Goal: Information Seeking & Learning: Find specific page/section

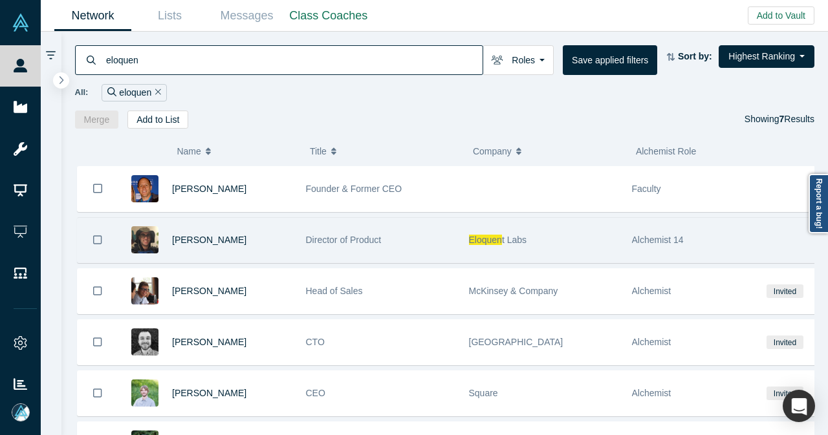
type input "eloquen"
click at [275, 236] on div "Joshua Issler" at bounding box center [232, 240] width 120 height 45
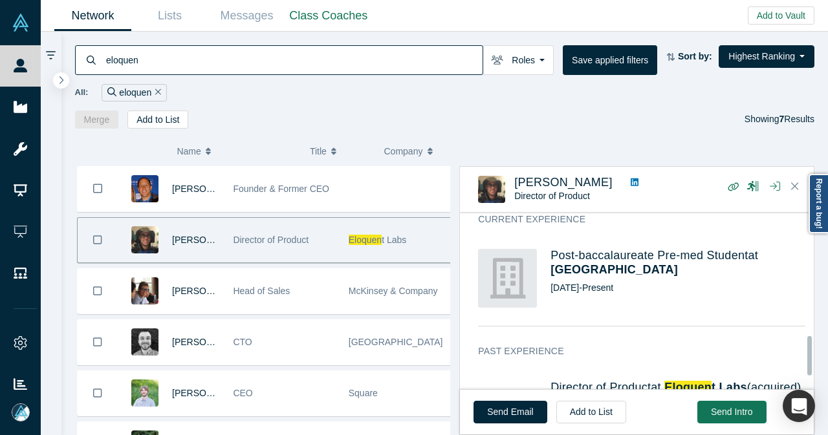
scroll to position [582, 0]
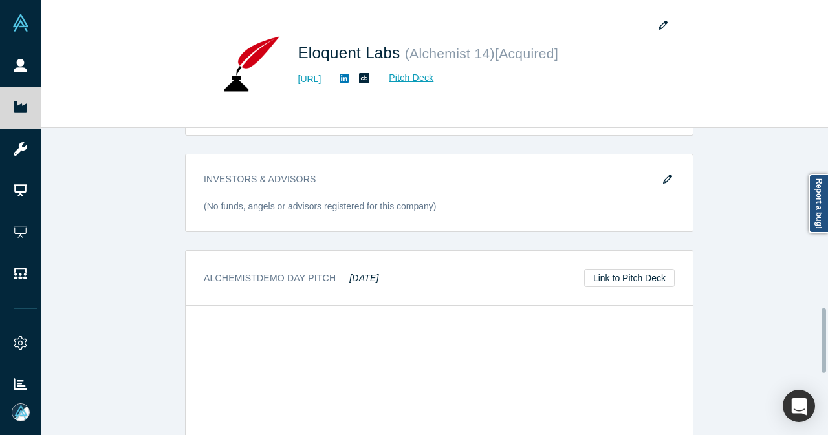
scroll to position [905, 0]
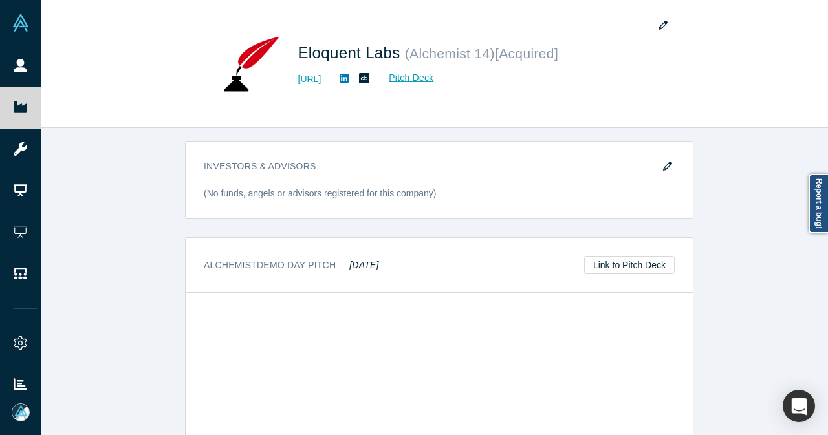
drag, startPoint x: 341, startPoint y: 249, endPoint x: 372, endPoint y: 248, distance: 31.1
click at [372, 248] on div "Alchemist Demo Day Pitch Jan 2017 Link to Pitch Deck" at bounding box center [439, 265] width 507 height 55
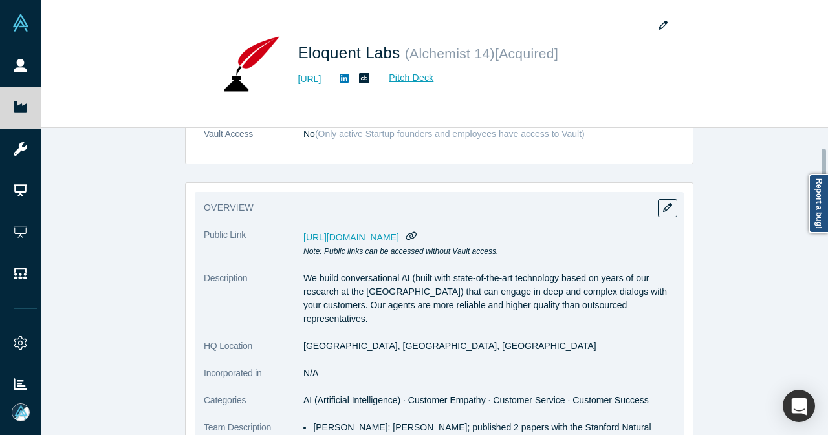
scroll to position [259, 0]
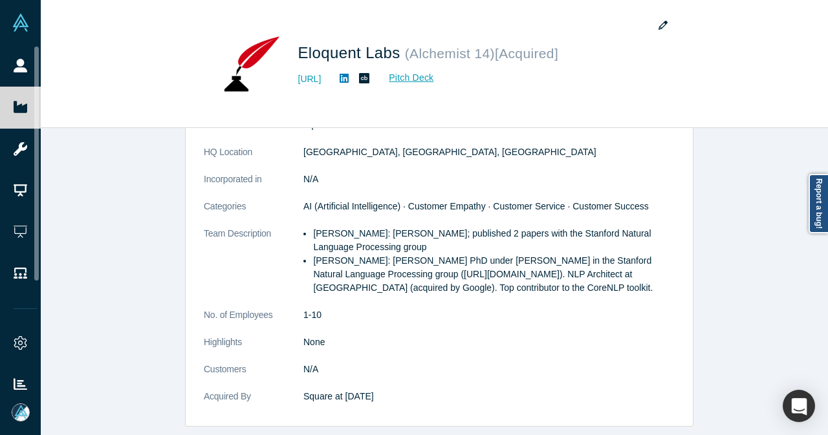
drag, startPoint x: 31, startPoint y: 65, endPoint x: 277, endPoint y: 34, distance: 248.3
click at [32, 65] on link "People" at bounding box center [25, 65] width 50 height 41
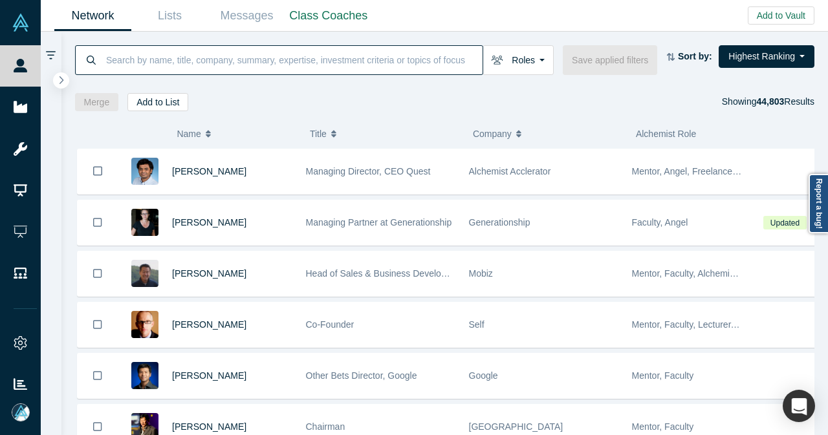
click at [346, 61] on input at bounding box center [294, 60] width 378 height 30
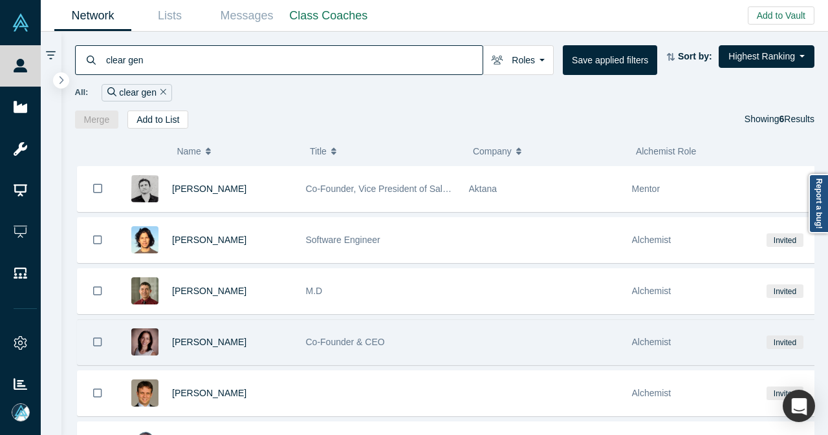
type input "clear gen"
click at [281, 336] on div "Moran Snir" at bounding box center [232, 342] width 120 height 45
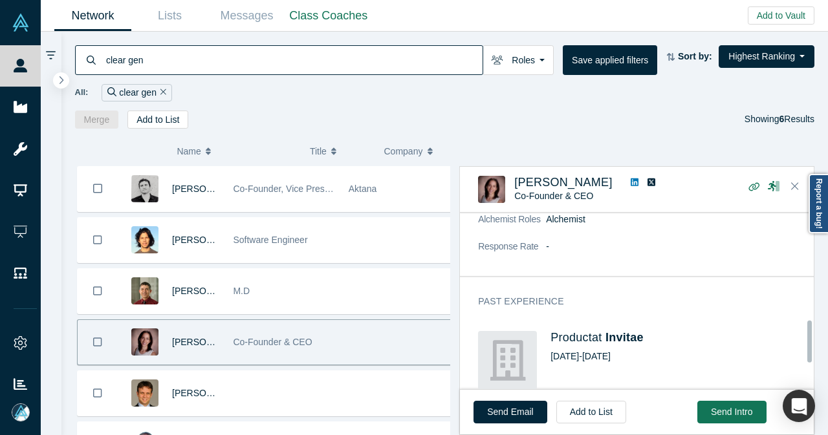
scroll to position [517, 0]
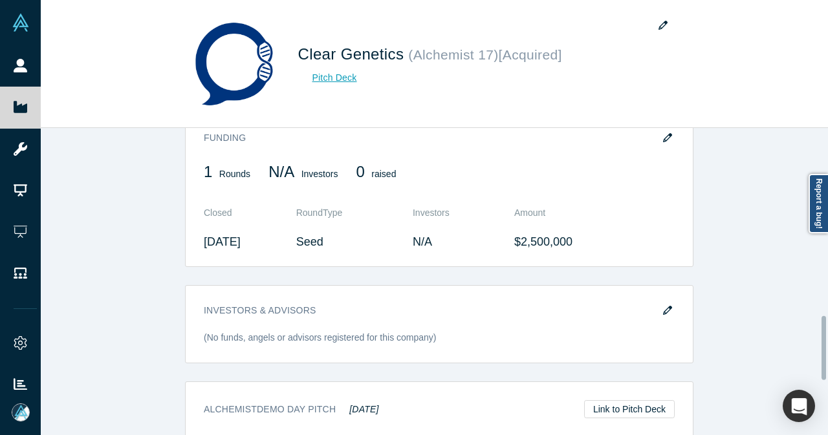
scroll to position [905, 0]
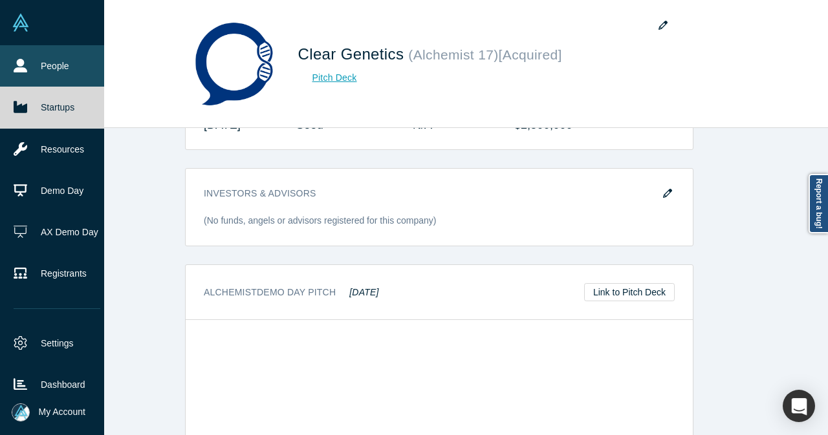
click at [35, 69] on link "People" at bounding box center [57, 65] width 114 height 41
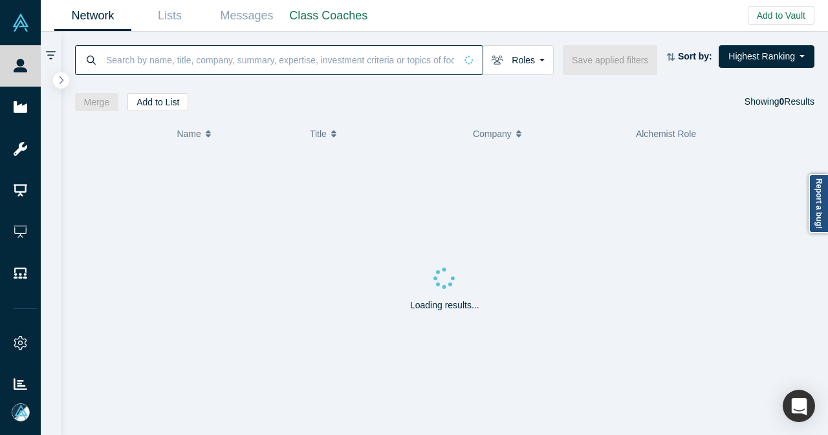
click at [322, 58] on input at bounding box center [280, 60] width 351 height 30
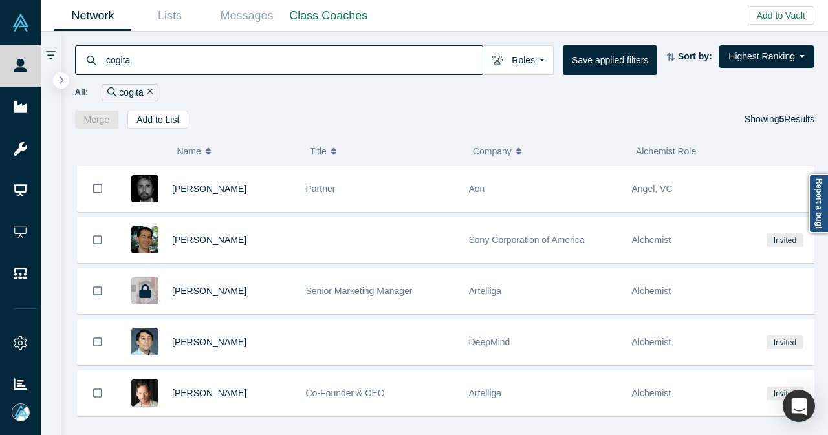
click at [387, 100] on div "All: cogita" at bounding box center [445, 92] width 740 height 17
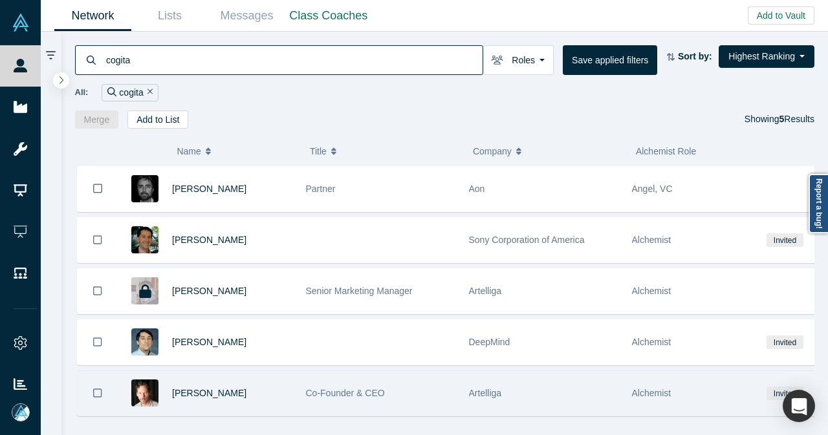
click at [427, 387] on div "Co-Founder & CEO" at bounding box center [380, 393] width 149 height 45
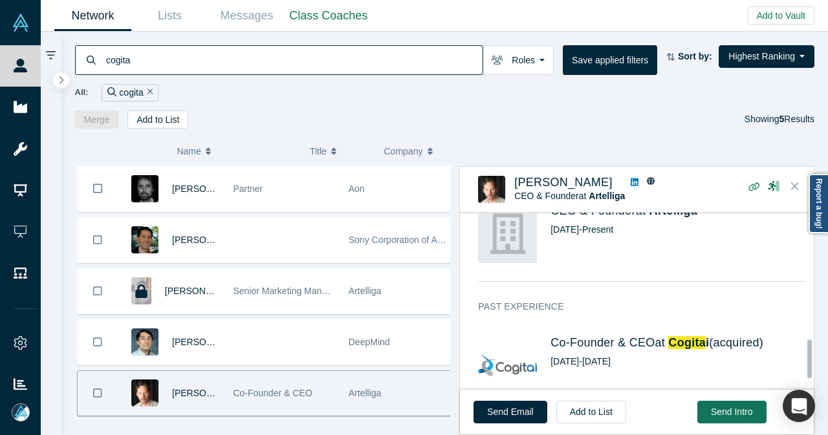
scroll to position [582, 0]
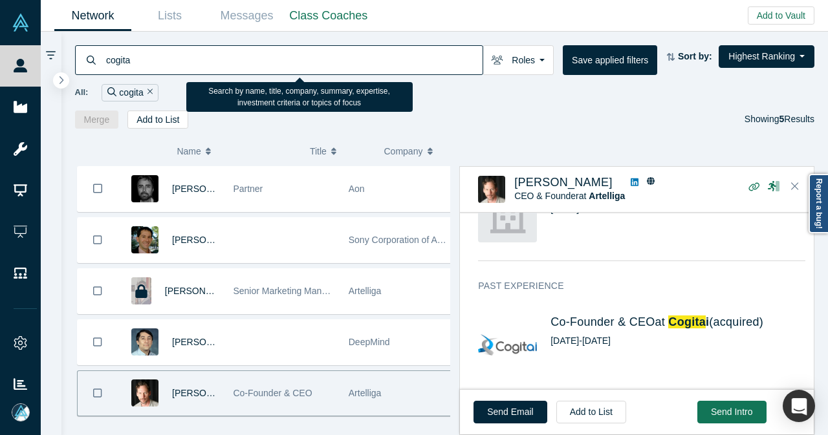
drag, startPoint x: 138, startPoint y: 70, endPoint x: 97, endPoint y: 70, distance: 41.4
click at [97, 70] on div "cogita" at bounding box center [279, 60] width 408 height 30
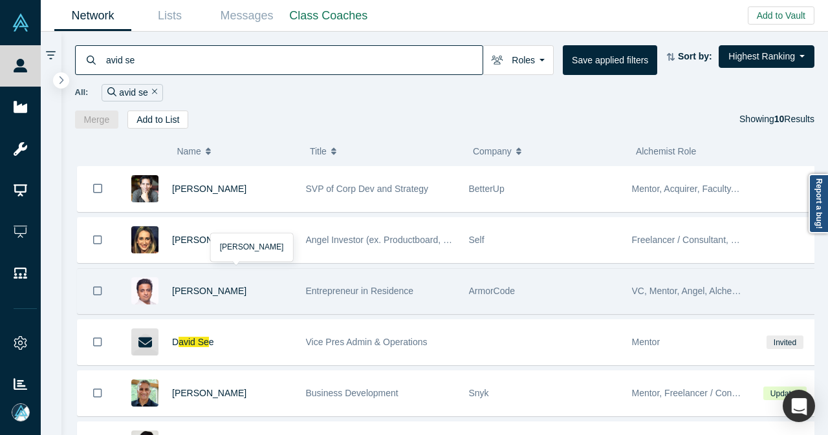
click at [255, 283] on div "[PERSON_NAME]" at bounding box center [232, 291] width 120 height 45
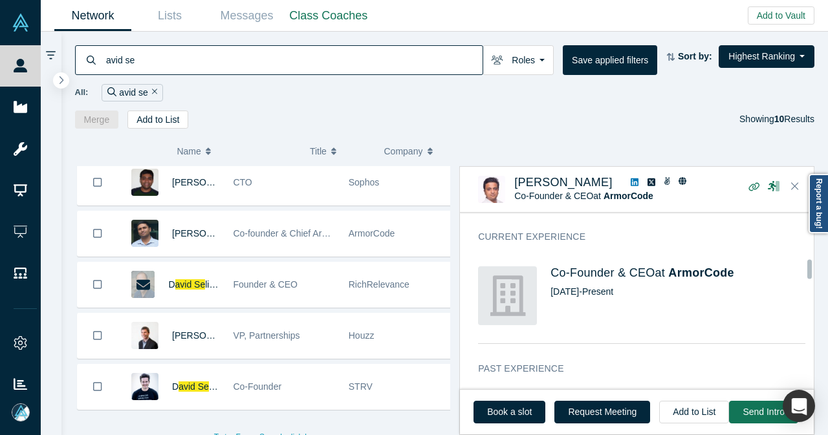
scroll to position [647, 0]
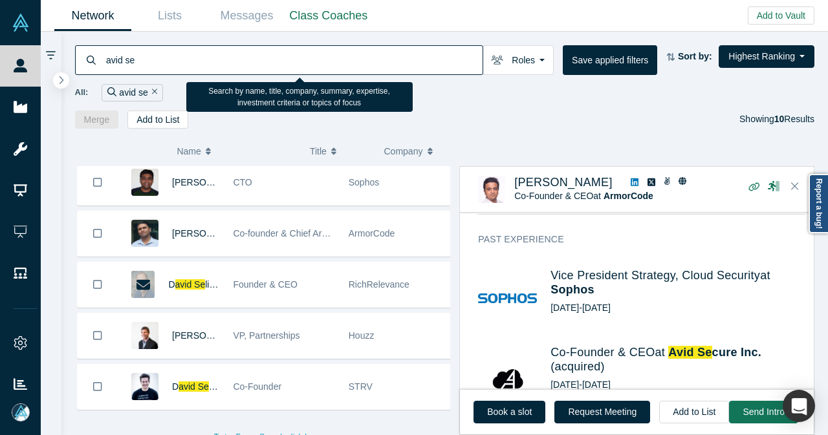
drag, startPoint x: 166, startPoint y: 68, endPoint x: 114, endPoint y: 65, distance: 51.2
click at [114, 65] on input "avid se" at bounding box center [294, 60] width 378 height 30
drag, startPoint x: 142, startPoint y: 63, endPoint x: 87, endPoint y: 64, distance: 55.0
click at [87, 64] on div "id seav" at bounding box center [279, 60] width 408 height 30
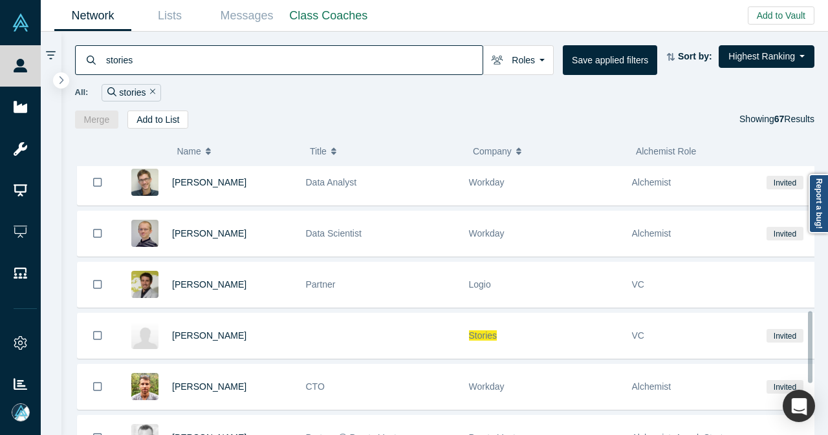
scroll to position [582, 0]
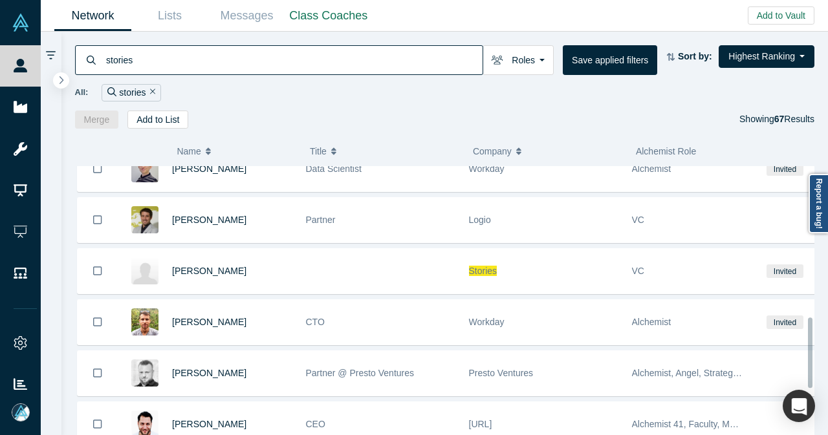
type input "stories"
click at [348, 255] on div at bounding box center [380, 271] width 163 height 45
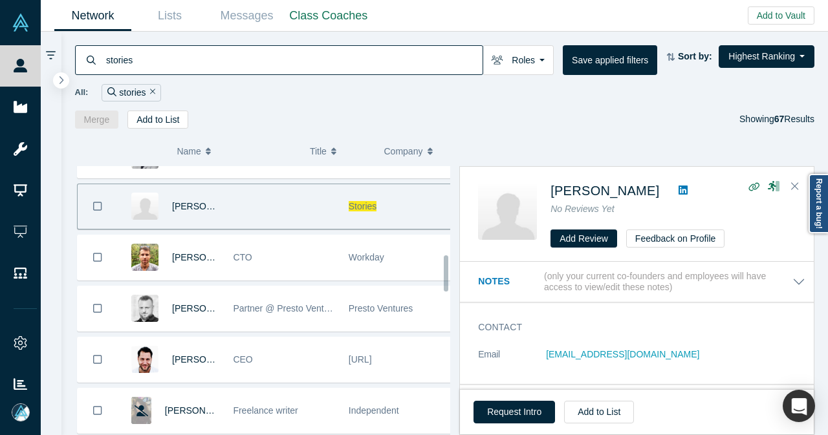
scroll to position [711, 0]
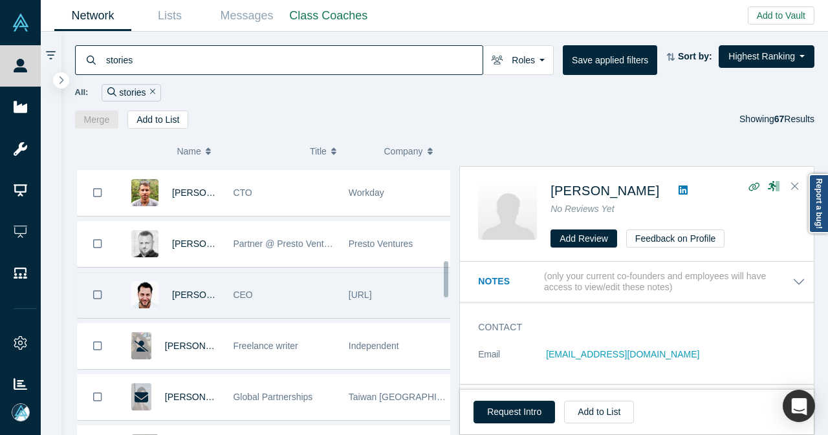
click at [323, 286] on div "CEO" at bounding box center [284, 295] width 102 height 45
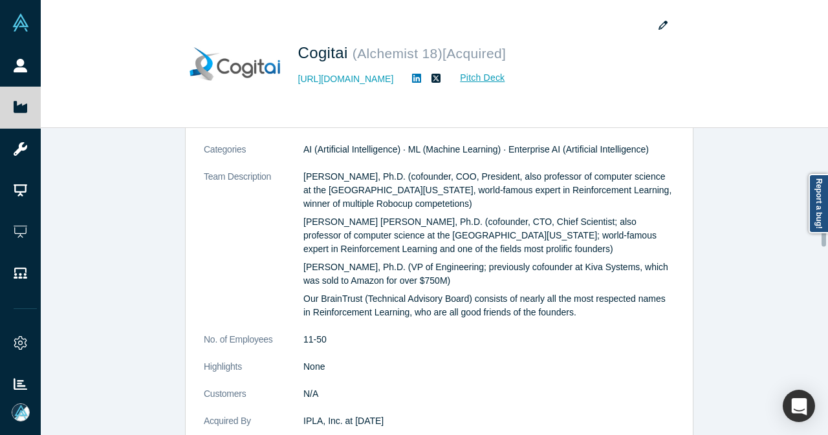
scroll to position [388, 0]
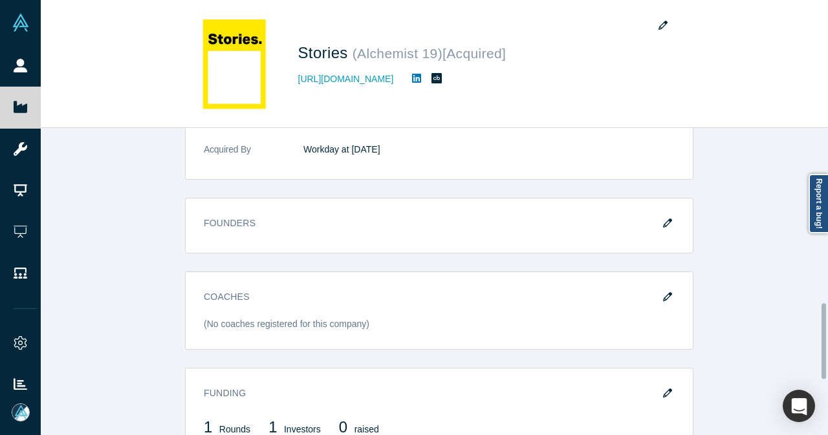
scroll to position [711, 0]
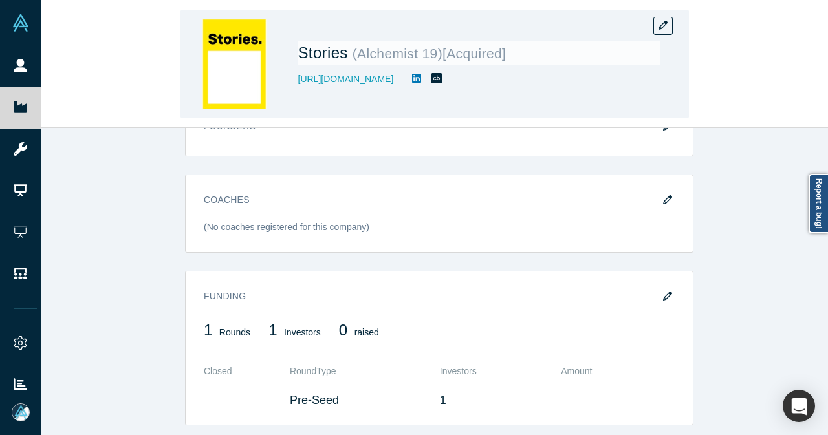
click at [46, 61] on div "Stories ( Alchemist 19 ) [Acquired] [URL][DOMAIN_NAME]" at bounding box center [434, 64] width 787 height 127
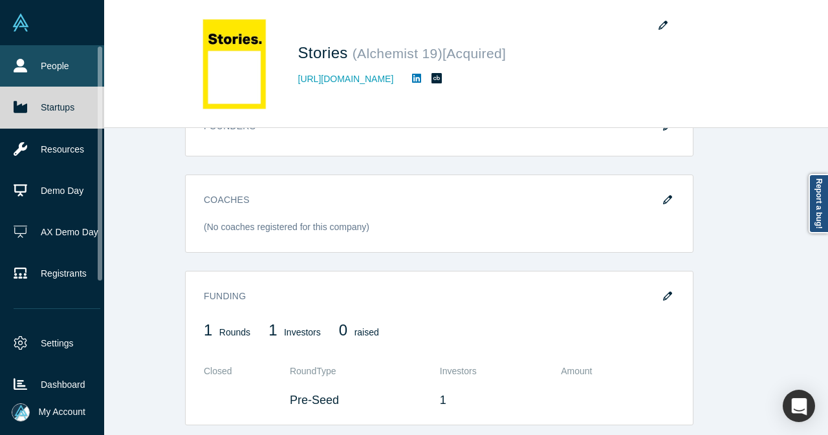
click at [38, 63] on link "People" at bounding box center [57, 65] width 114 height 41
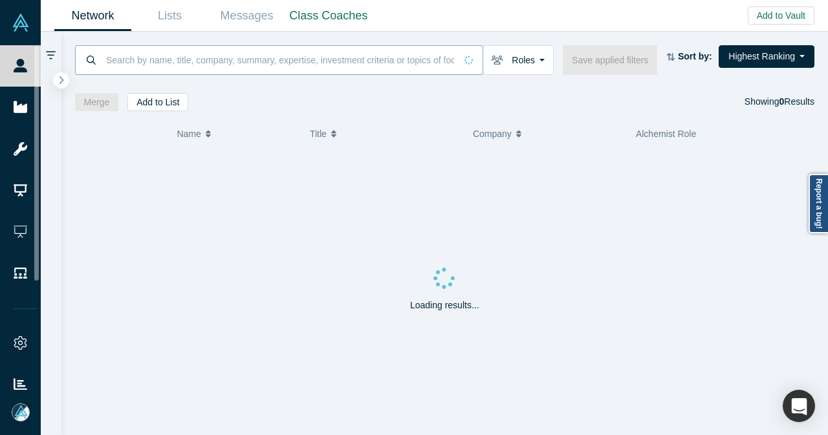
click at [185, 65] on input at bounding box center [280, 60] width 351 height 30
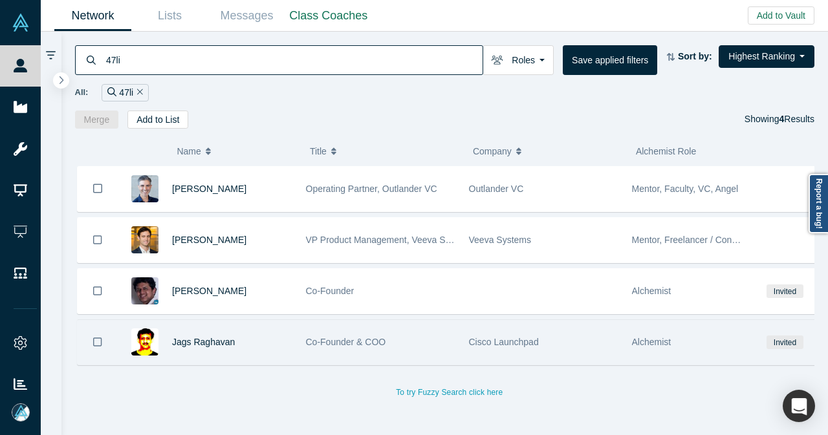
click at [261, 343] on div "Jags Raghavan" at bounding box center [232, 342] width 120 height 45
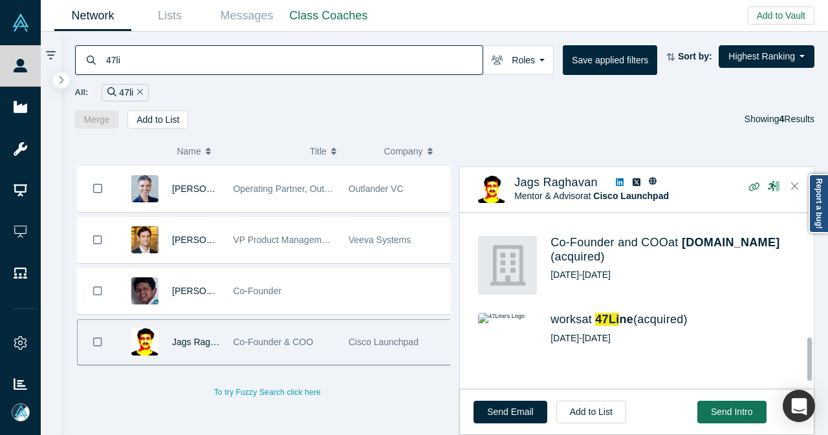
scroll to position [517, 0]
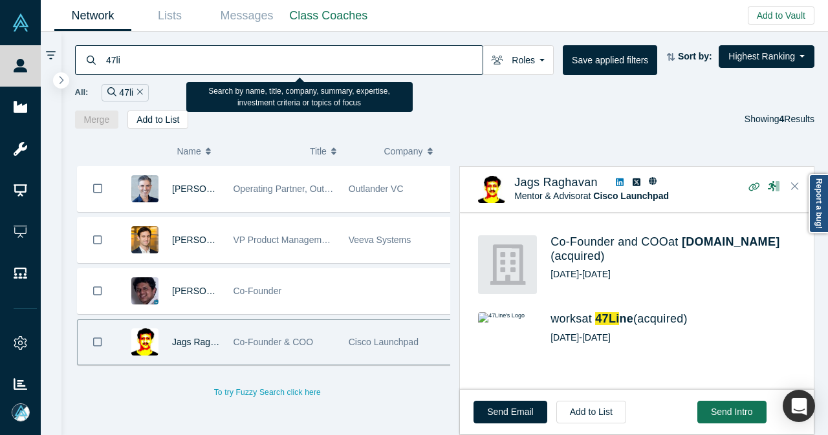
drag, startPoint x: 155, startPoint y: 63, endPoint x: 98, endPoint y: 63, distance: 56.3
click at [98, 63] on div "47li" at bounding box center [279, 60] width 408 height 30
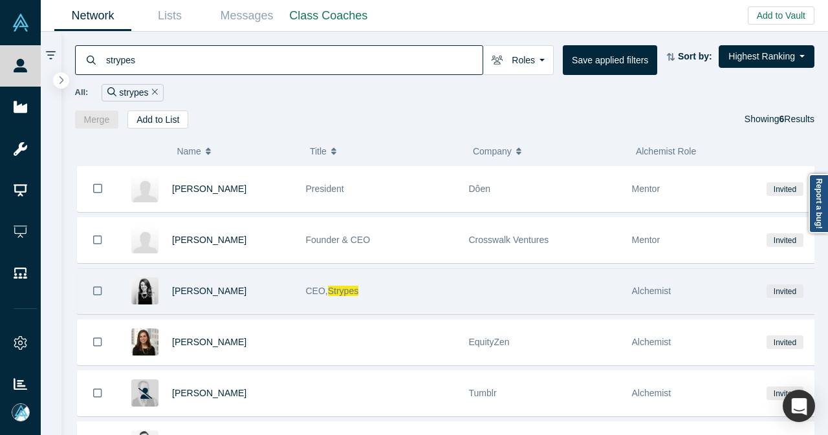
click at [391, 283] on div "CEO, Strypes" at bounding box center [380, 291] width 149 height 45
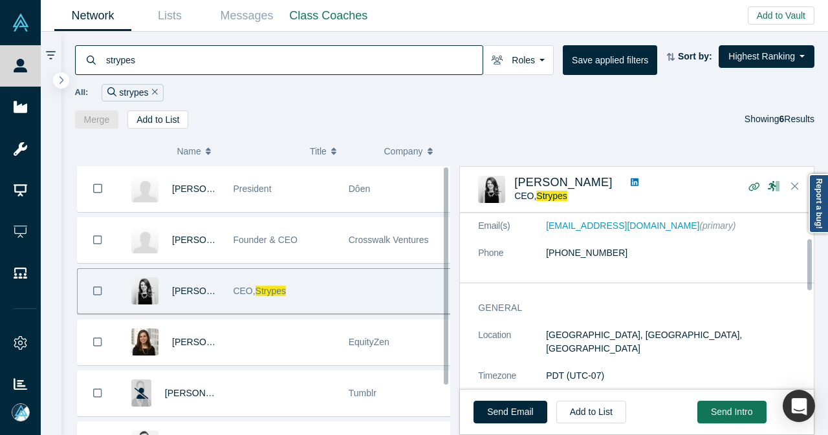
scroll to position [259, 0]
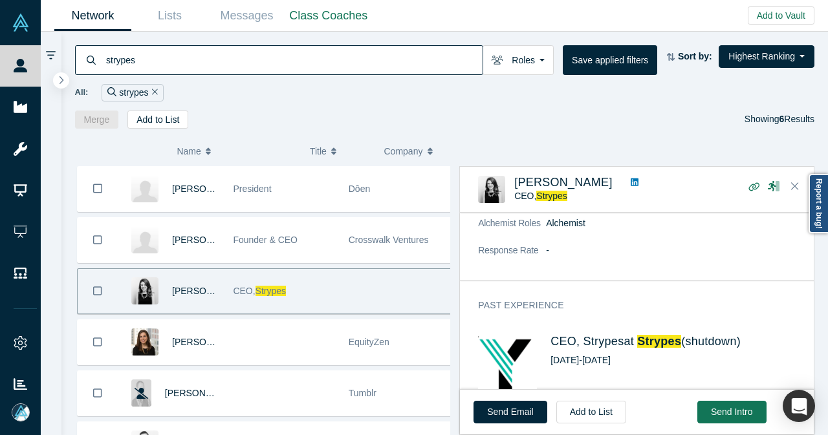
drag, startPoint x: 154, startPoint y: 64, endPoint x: 67, endPoint y: 73, distance: 87.8
click at [67, 73] on div "strypes Roles Founders Faculty Mentors Alumni Mentor Angels VCs Corporate Innov…" at bounding box center [444, 80] width 767 height 97
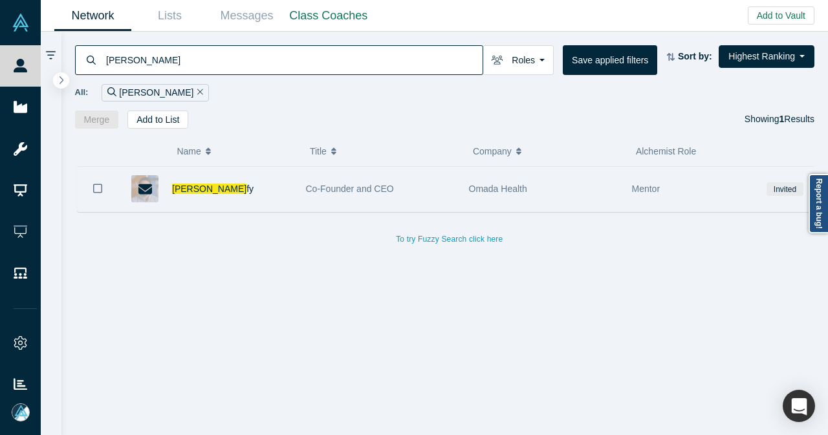
click at [269, 194] on div "Sean Duf fy" at bounding box center [232, 189] width 120 height 45
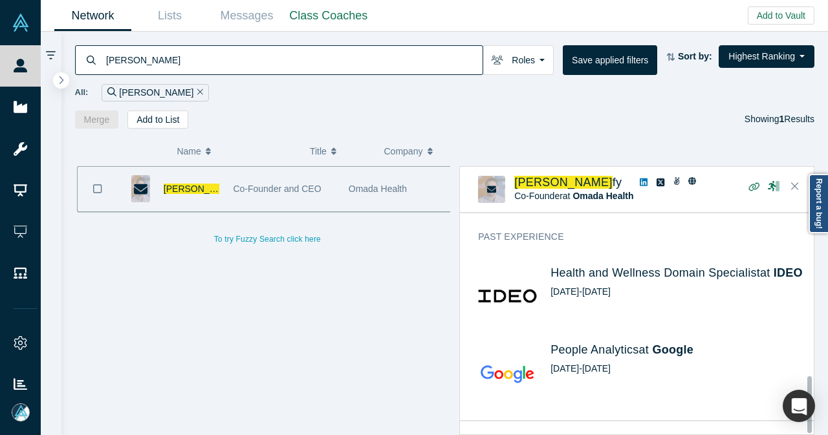
scroll to position [652, 0]
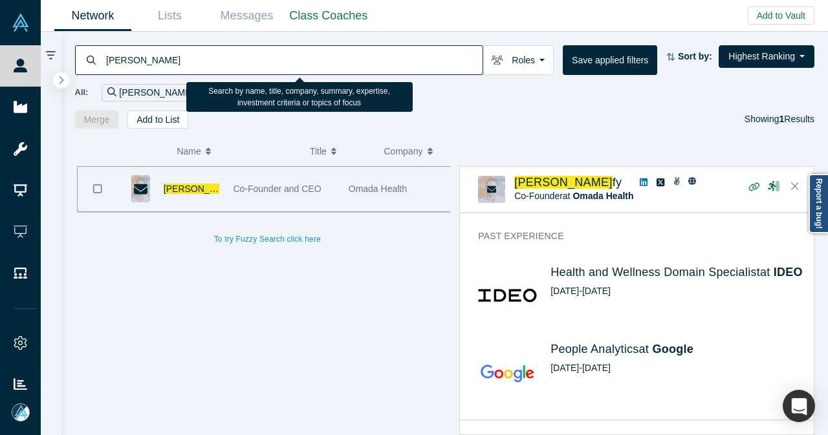
drag, startPoint x: 171, startPoint y: 55, endPoint x: 79, endPoint y: 68, distance: 93.4
click at [85, 69] on div "sean duf" at bounding box center [279, 60] width 408 height 30
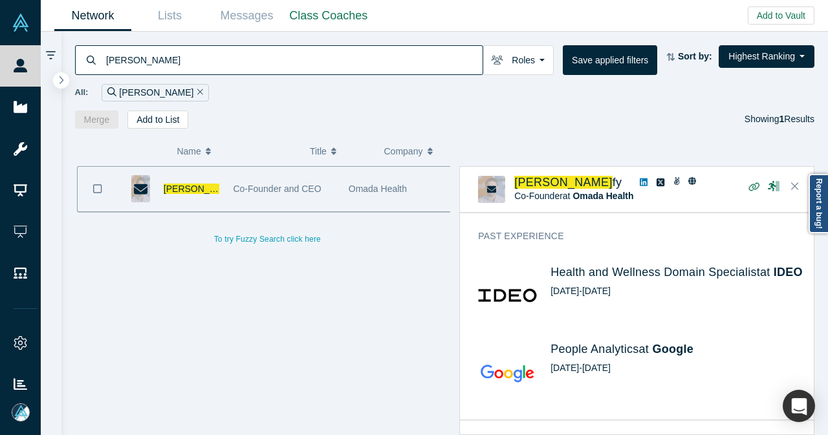
paste input "Gili Ovadia"
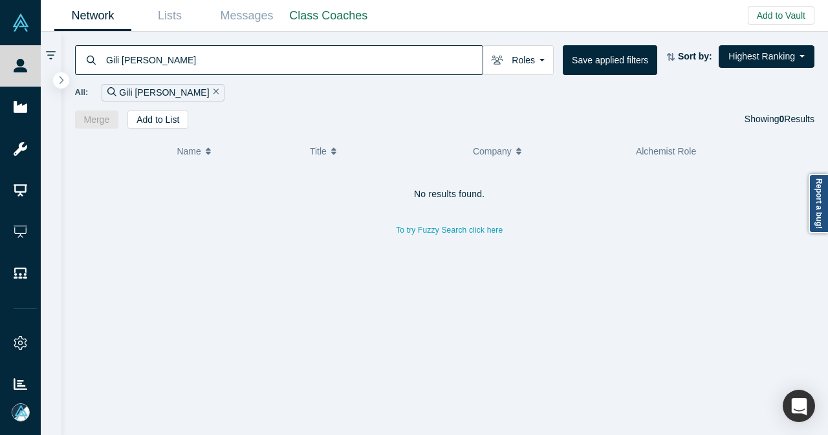
drag, startPoint x: 206, startPoint y: 54, endPoint x: 58, endPoint y: 63, distance: 147.7
click at [58, 63] on div "Gili Ovadia Roles Founders Faculty Mentors Alumni Mentor Angels VCs Corporate I…" at bounding box center [434, 234] width 787 height 404
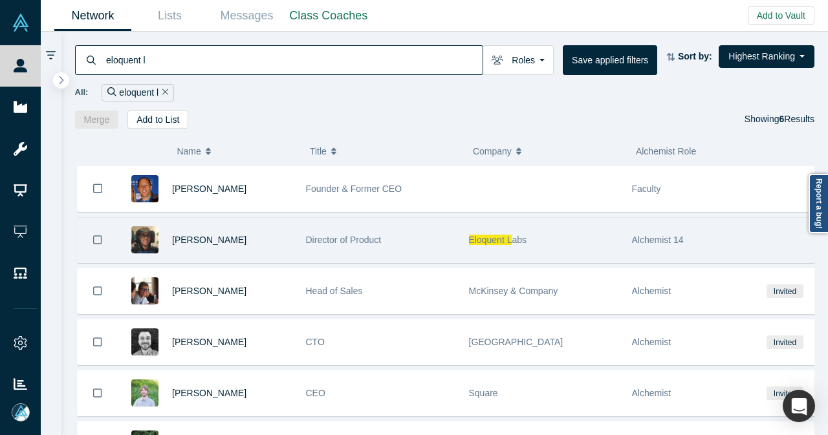
type input "eloquent l"
click at [274, 240] on div "Joshua Issler" at bounding box center [232, 240] width 120 height 45
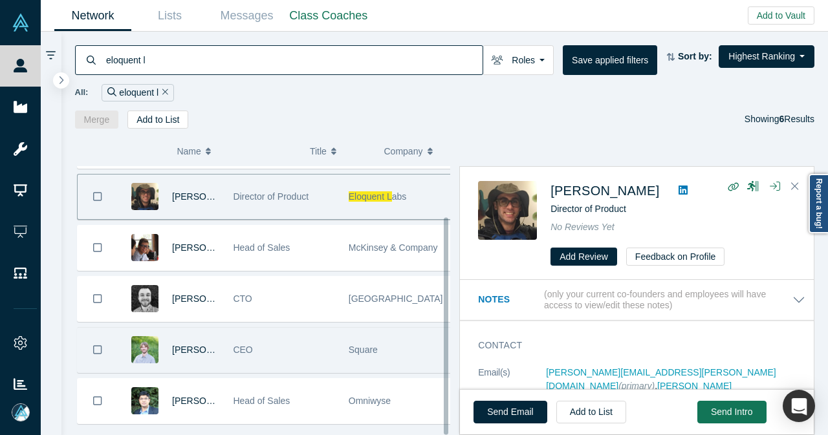
scroll to position [63, 0]
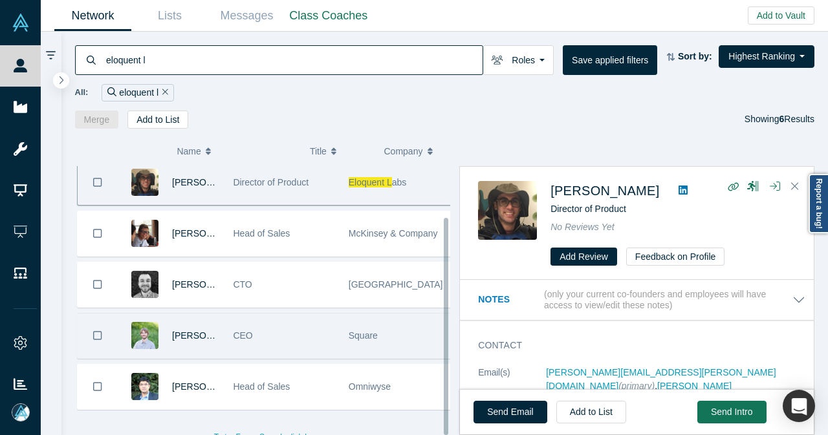
click at [268, 319] on div "CEO" at bounding box center [284, 336] width 102 height 45
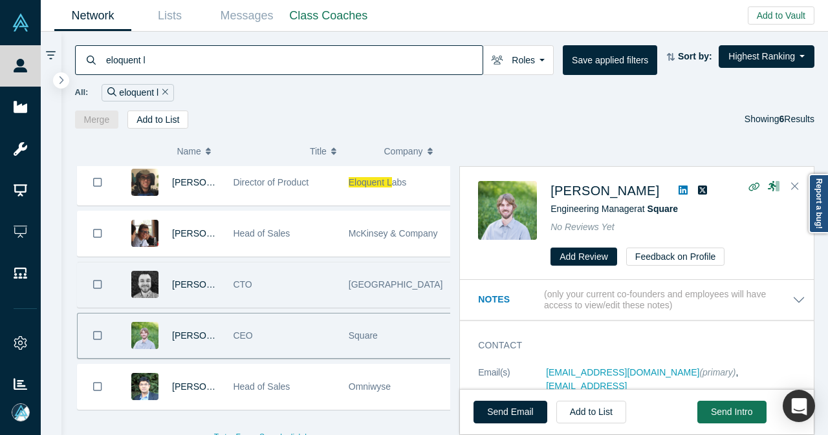
click at [303, 275] on div "CTO" at bounding box center [284, 285] width 102 height 45
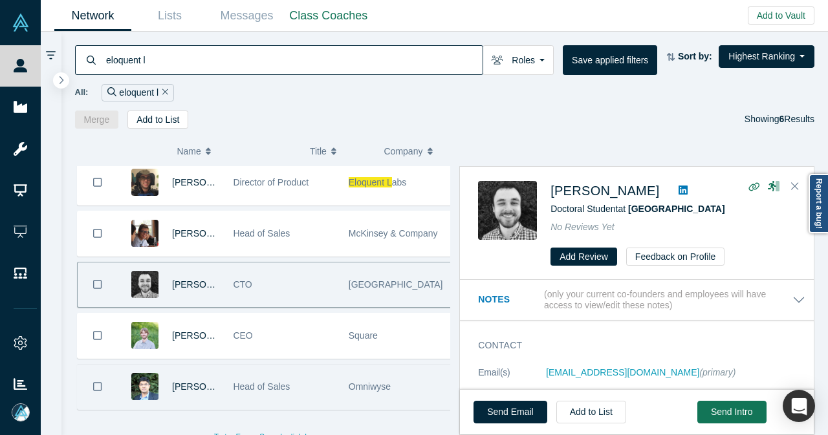
click at [341, 377] on div "Omniwyse" at bounding box center [398, 387] width 115 height 45
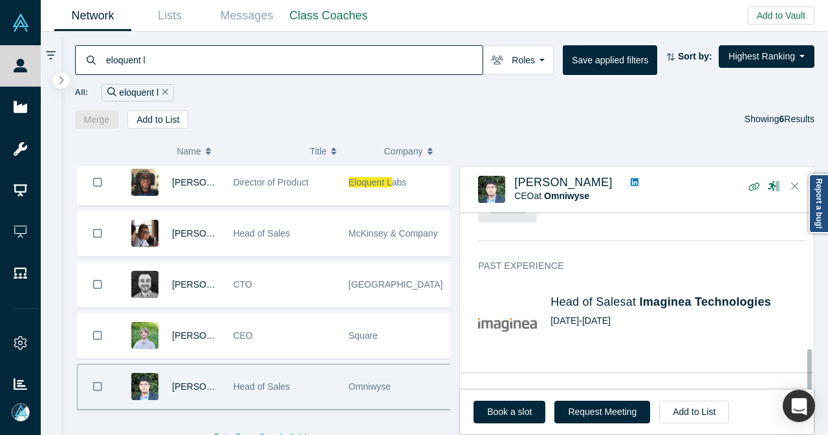
scroll to position [601, 0]
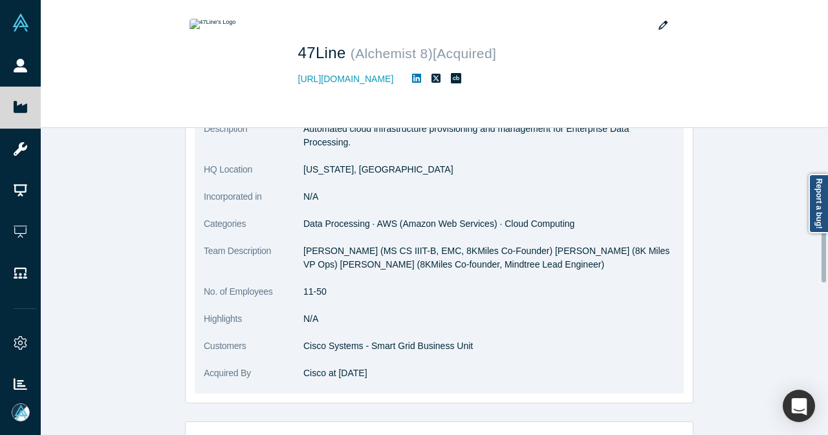
scroll to position [194, 0]
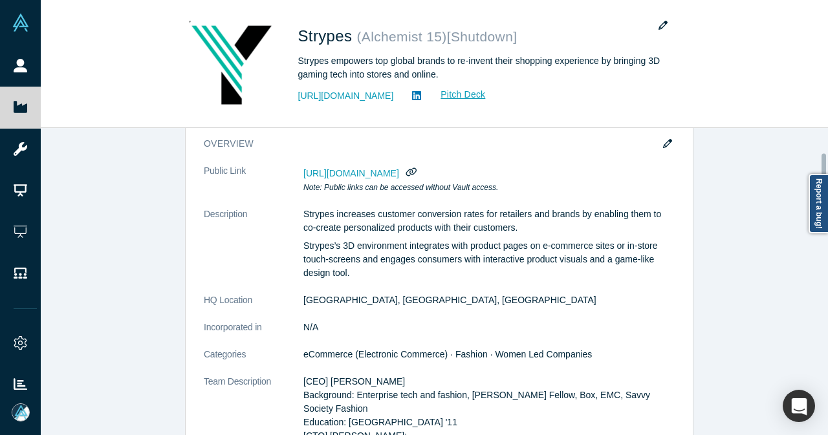
scroll to position [129, 0]
